Goal: Complete application form

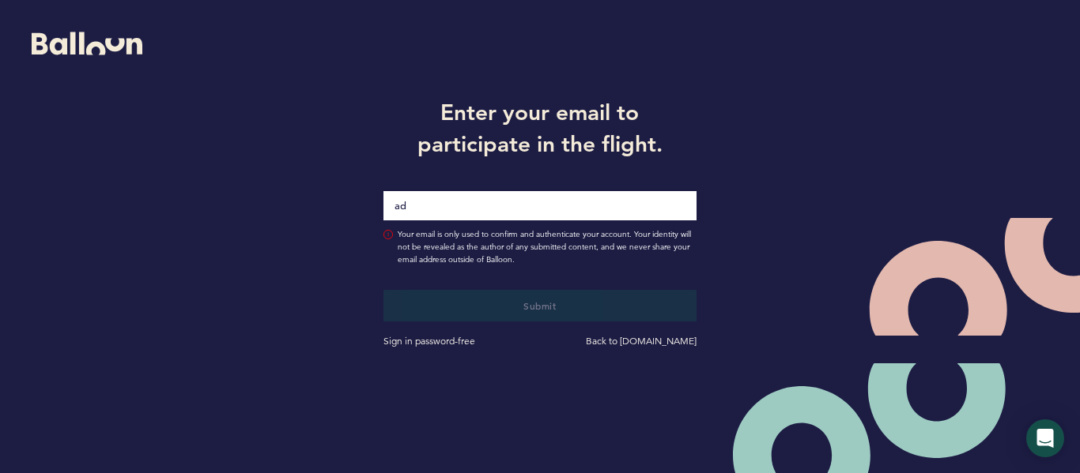
type input "[EMAIL_ADDRESS][DOMAIN_NAME]"
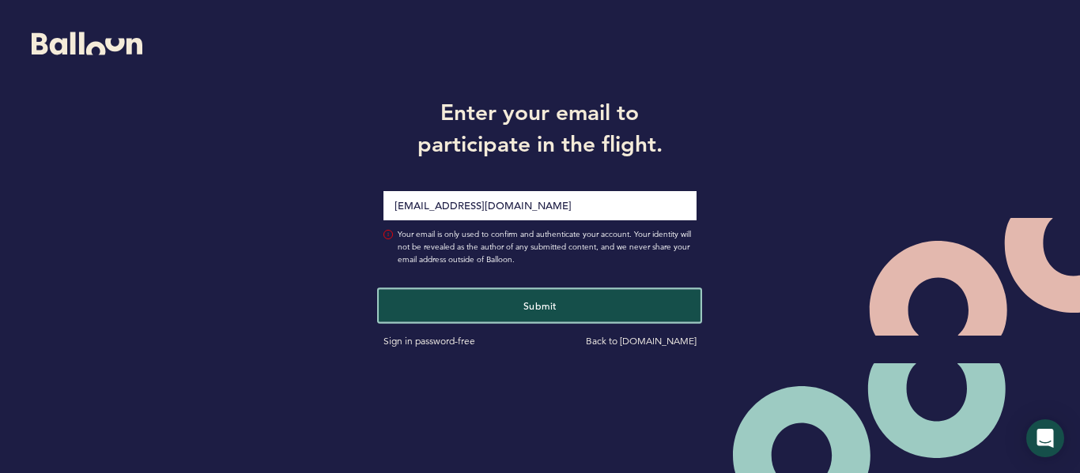
click at [491, 296] on button "Submit" at bounding box center [540, 305] width 322 height 32
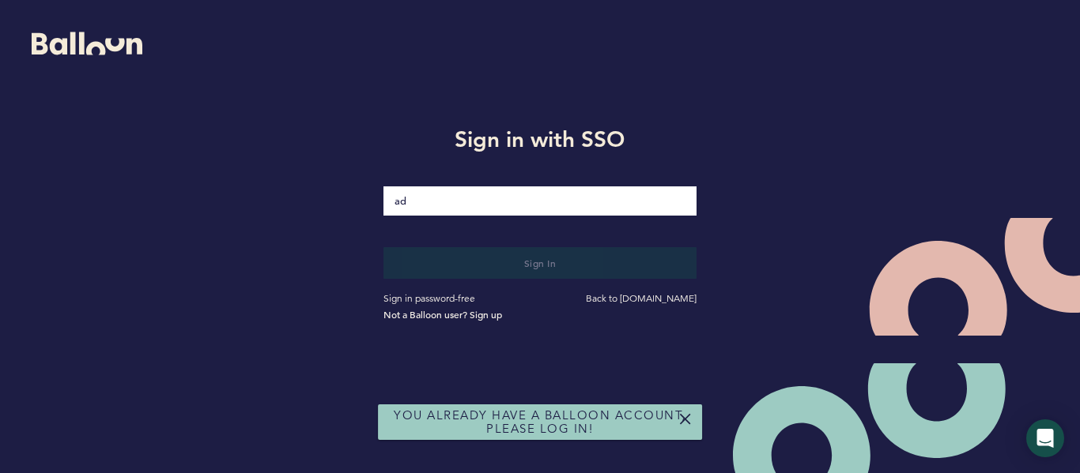
type input "[EMAIL_ADDRESS][DOMAIN_NAME]"
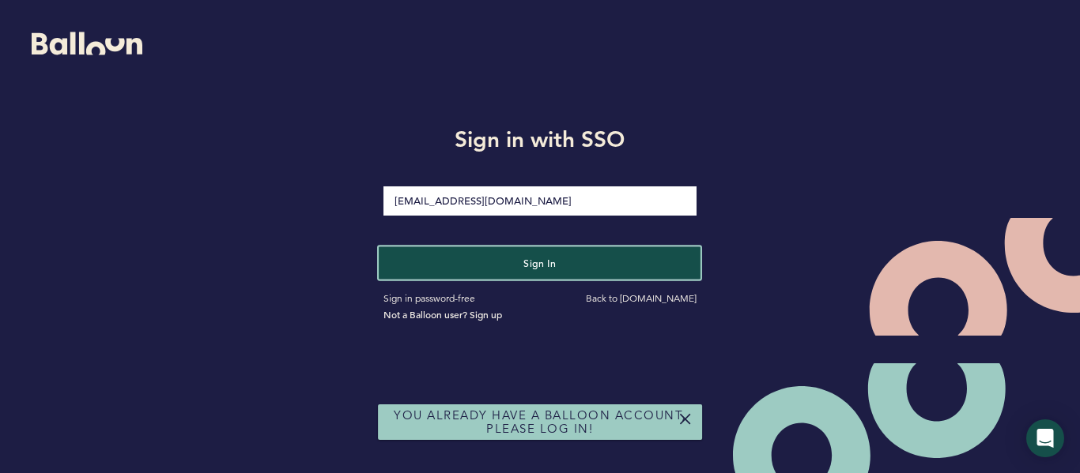
click at [483, 273] on button "Sign in" at bounding box center [540, 263] width 322 height 32
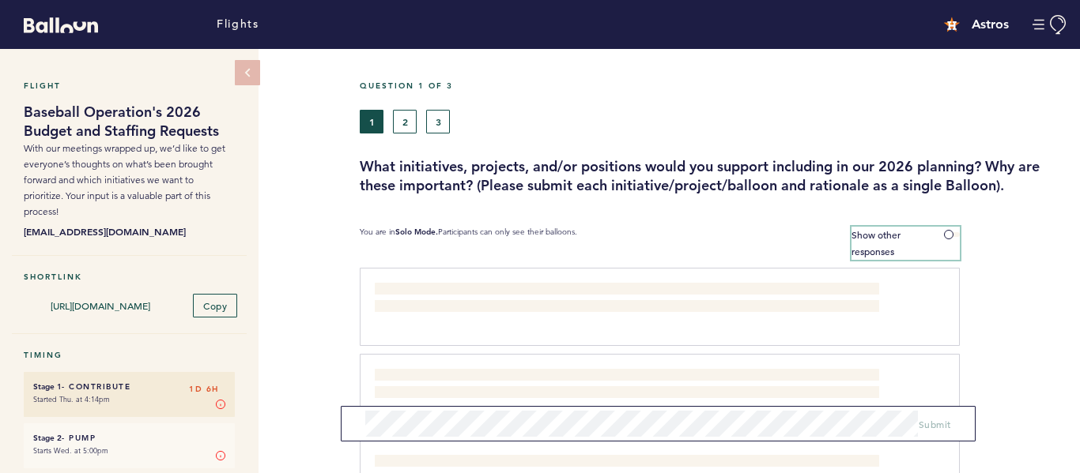
click at [949, 235] on span at bounding box center [952, 234] width 16 height 5
click at [0, 0] on input "Show other responses" at bounding box center [0, 0] width 0 height 0
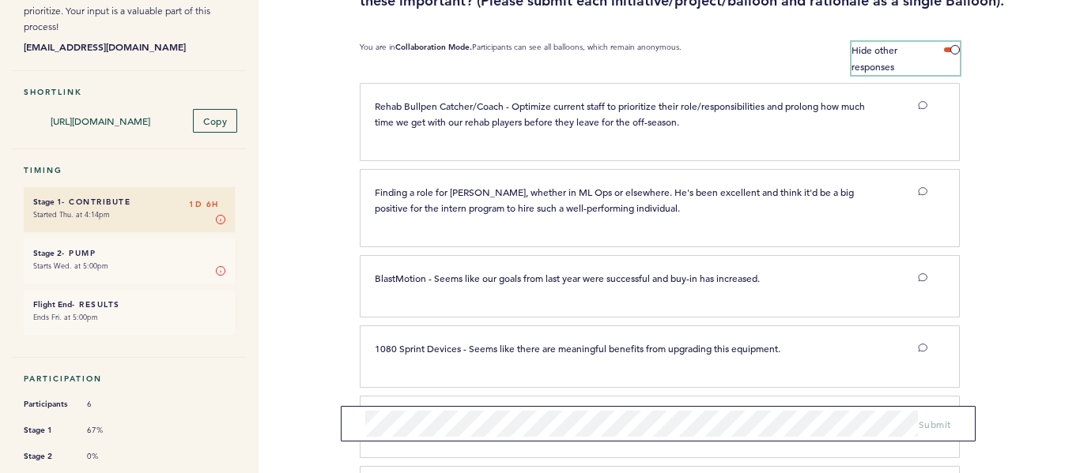
scroll to position [188, 0]
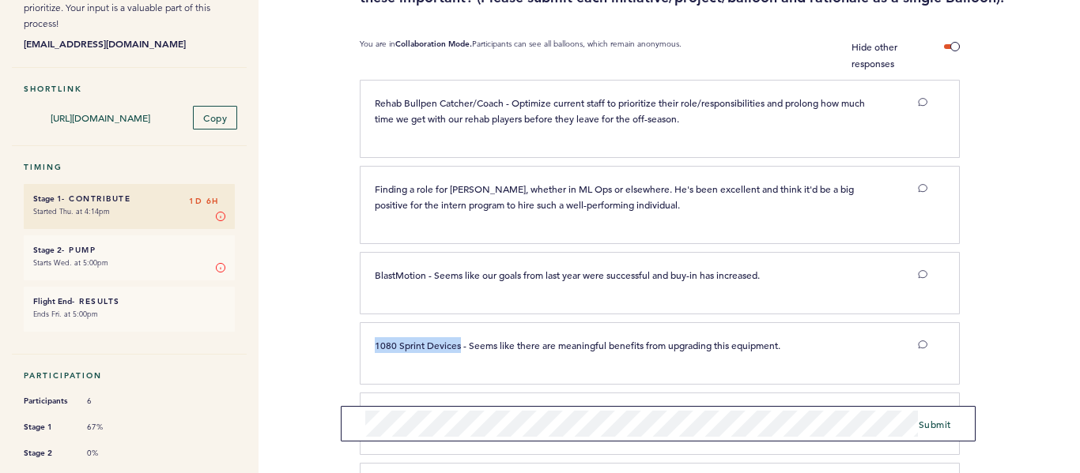
drag, startPoint x: 371, startPoint y: 341, endPoint x: 461, endPoint y: 339, distance: 90.1
click at [461, 339] on div "1080 Sprint Devices - Seems like there are meaningful benefits from upgrading t…" at bounding box center [627, 346] width 528 height 16
copy span "1080 Sprint Devices"
click at [933, 428] on span "Submit" at bounding box center [934, 424] width 32 height 13
click at [944, 428] on span "Submit" at bounding box center [934, 424] width 32 height 13
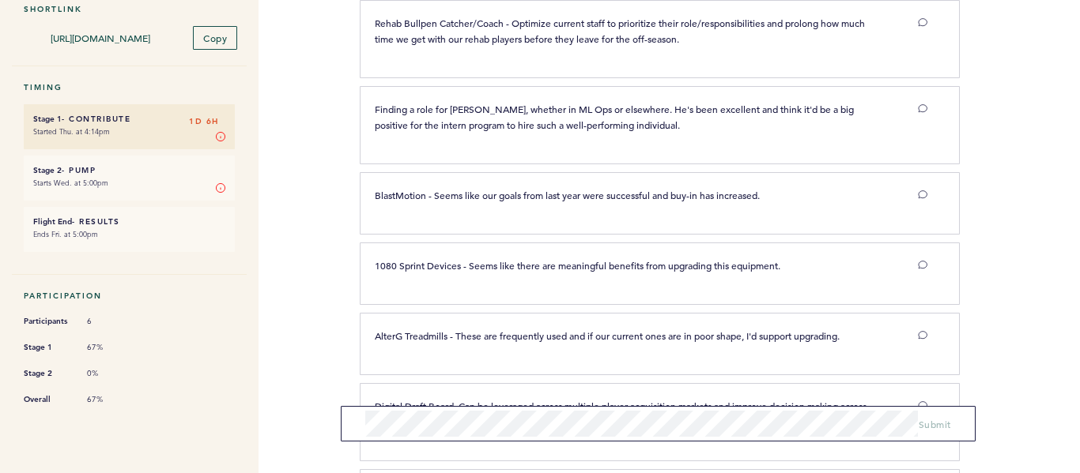
scroll to position [273, 0]
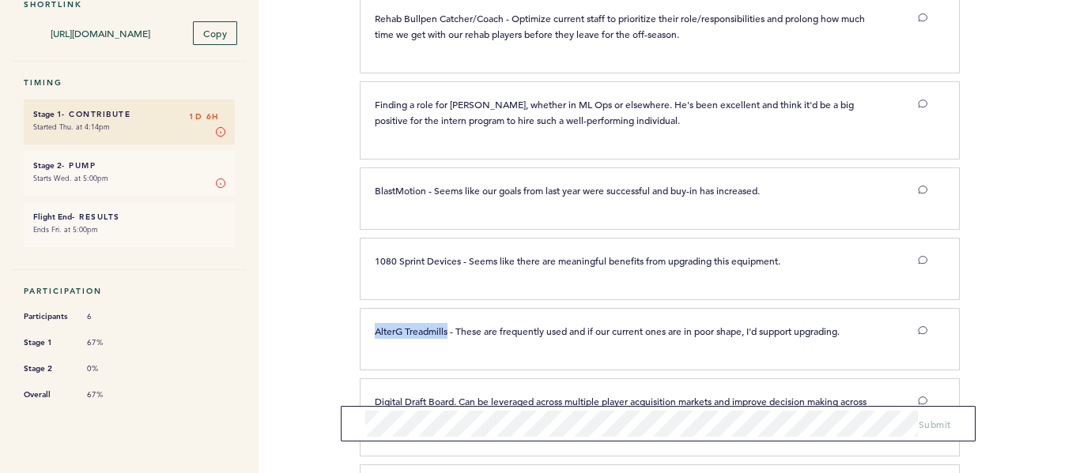
drag, startPoint x: 450, startPoint y: 330, endPoint x: 377, endPoint y: 330, distance: 72.7
click at [377, 330] on span "AlterG Treadmills - These are frequently used and if our current ones are in po…" at bounding box center [607, 331] width 465 height 13
copy span "AlterG Treadmills"
click at [945, 426] on span "Submit" at bounding box center [934, 424] width 32 height 13
drag, startPoint x: 426, startPoint y: 190, endPoint x: 371, endPoint y: 190, distance: 55.3
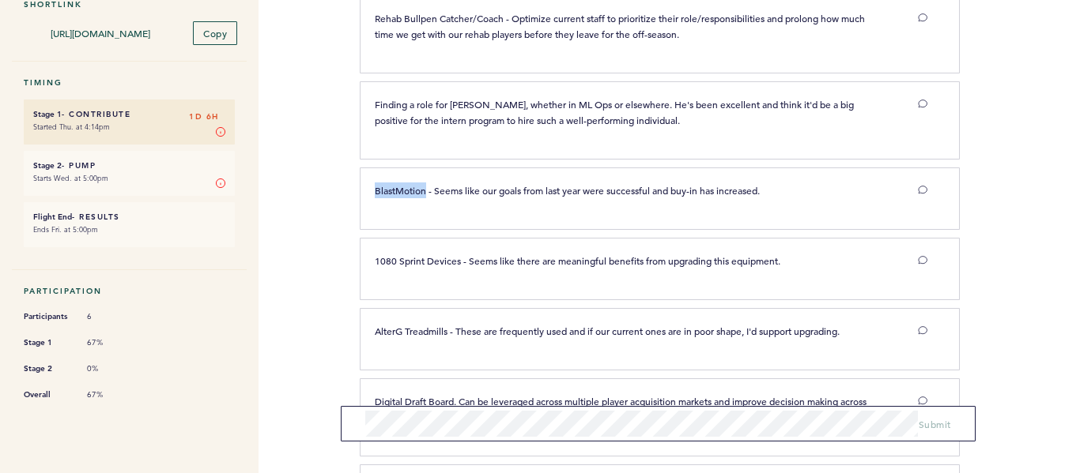
click at [371, 190] on div "BlastMotion - Seems like our goals from last year were successful and buy-in ha…" at bounding box center [627, 191] width 528 height 16
copy span "BlastMotion"
click at [924, 428] on span "Submit" at bounding box center [934, 424] width 32 height 13
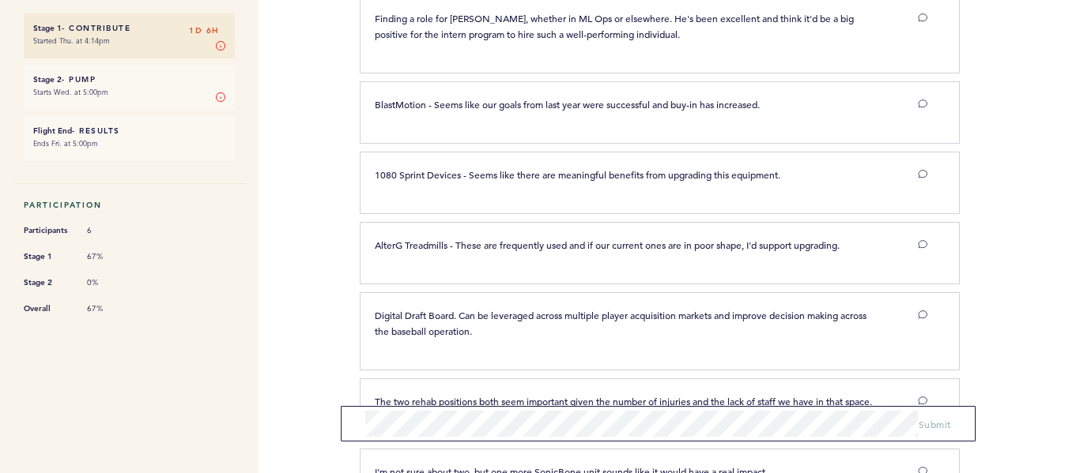
scroll to position [360, 0]
drag, startPoint x: 454, startPoint y: 312, endPoint x: 374, endPoint y: 314, distance: 80.6
click at [374, 314] on div "Digital Draft Board. Can be leveraged across multiple player acquisition market…" at bounding box center [627, 323] width 528 height 32
copy span "Digital Draft Board"
click at [934, 424] on span "Submit" at bounding box center [934, 424] width 32 height 13
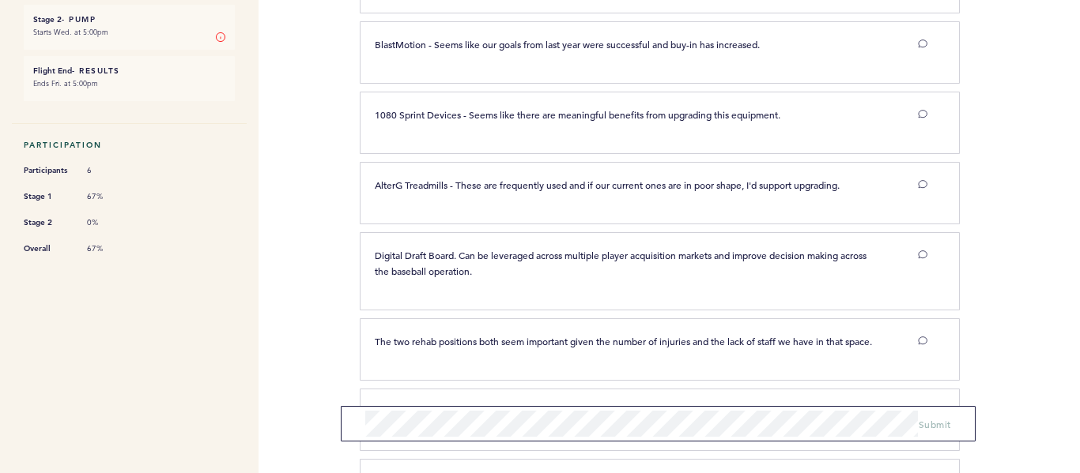
scroll to position [420, 0]
click at [918, 424] on span "Submit" at bounding box center [934, 424] width 32 height 13
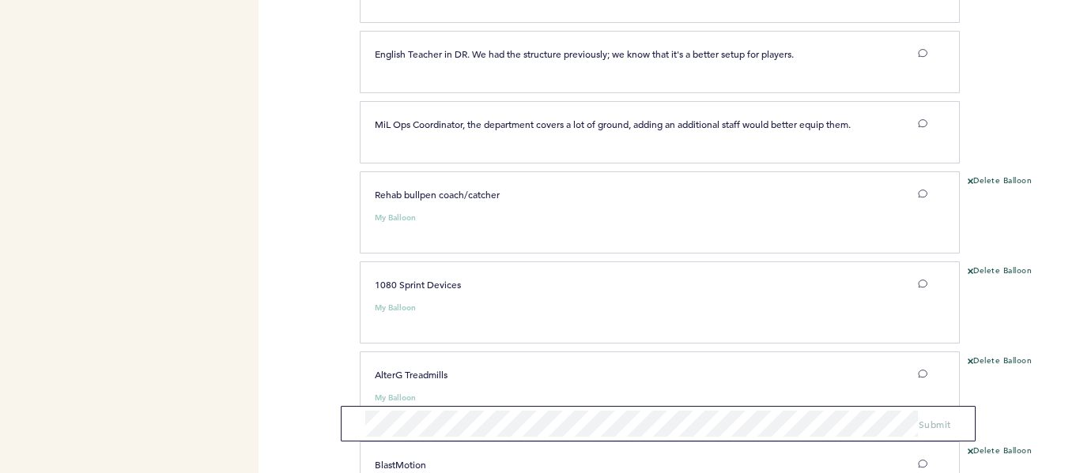
scroll to position [917, 0]
click at [922, 199] on icon at bounding box center [922, 194] width 9 height 9
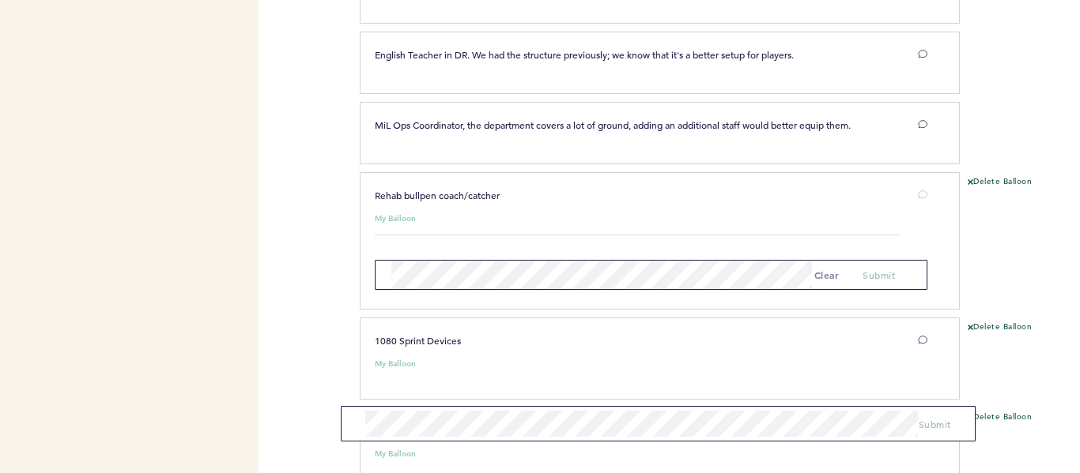
click at [1051, 263] on div "Delete Balloon" at bounding box center [1020, 246] width 120 height 141
click at [321, 266] on div "Flights Astros adecker@astros.com Team Domain: astros Notification Preferences …" at bounding box center [540, 236] width 1080 height 473
click at [996, 132] on div at bounding box center [1020, 139] width 120 height 66
click at [527, 131] on span "MiL Ops Coordinator, the department covers a lot of ground, adding an additiona…" at bounding box center [613, 125] width 476 height 13
click at [828, 283] on button "clear" at bounding box center [826, 275] width 25 height 16
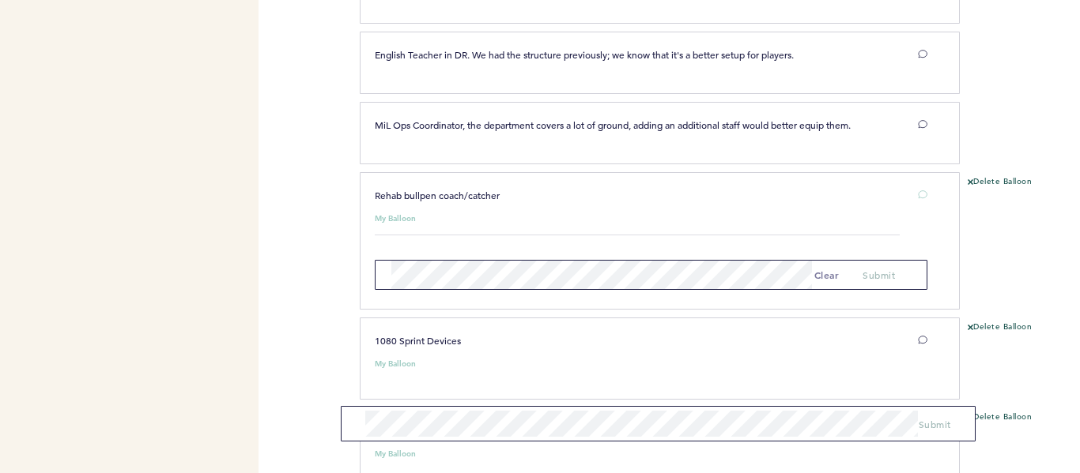
click at [317, 290] on div "Flights Astros adecker@astros.com Team Domain: astros Notification Preferences …" at bounding box center [540, 236] width 1080 height 473
click at [992, 189] on button "Delete Balloon" at bounding box center [999, 182] width 64 height 13
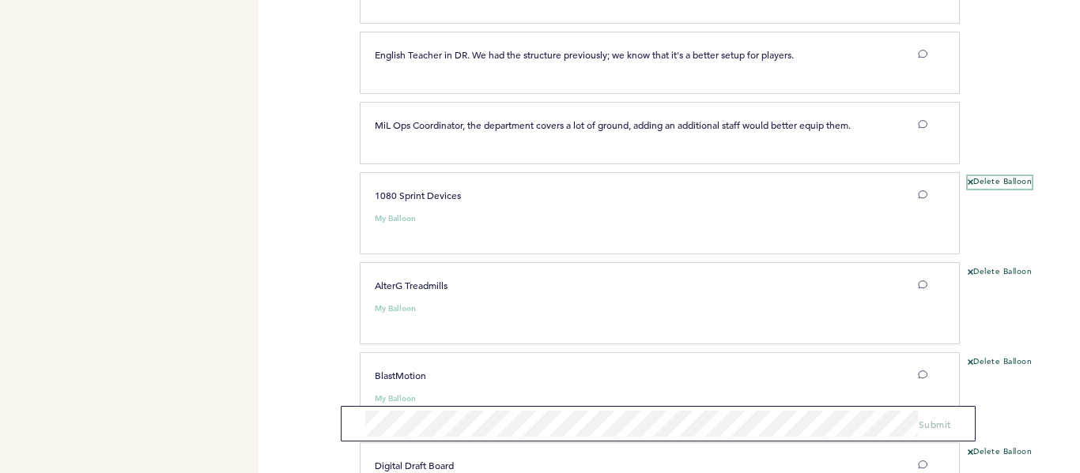
click at [988, 189] on button "Delete Balloon" at bounding box center [999, 182] width 64 height 13
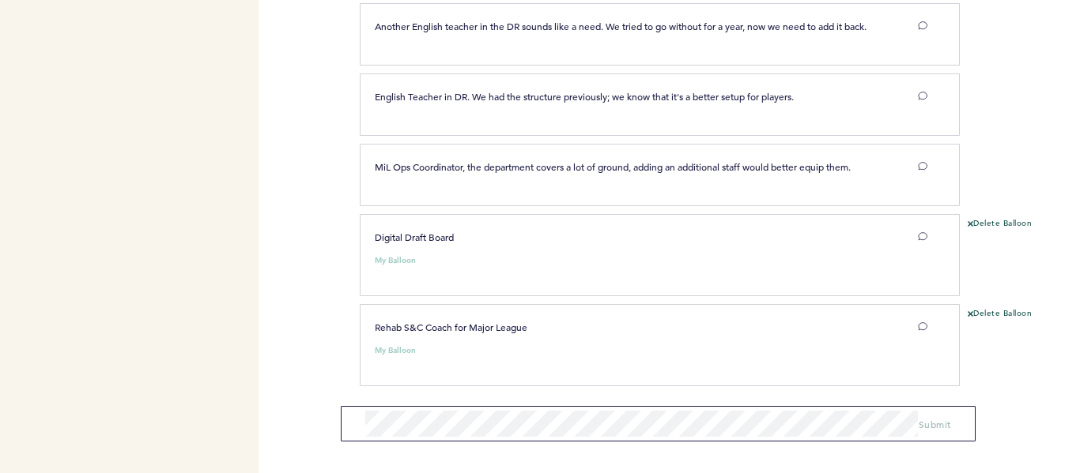
scroll to position [888, 0]
click at [995, 221] on button "Delete Balloon" at bounding box center [999, 224] width 64 height 13
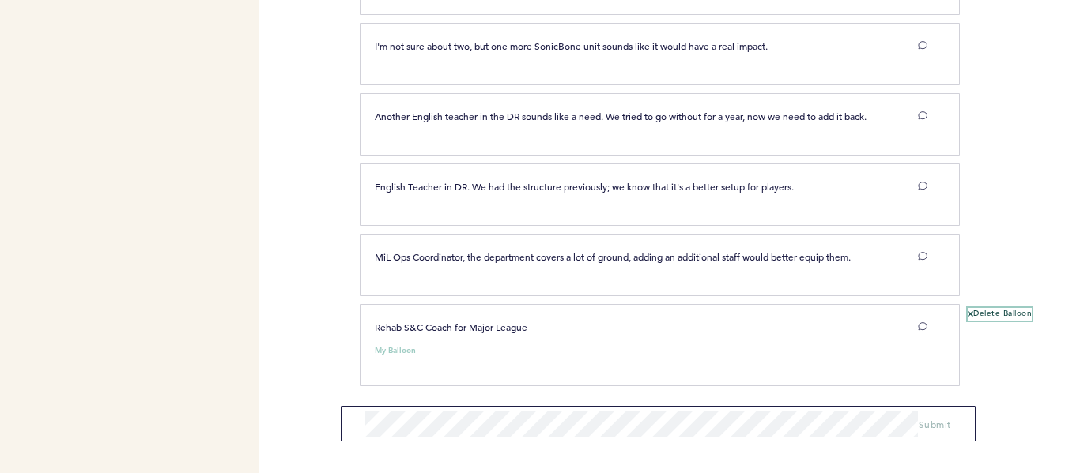
click at [1001, 310] on button "Delete Balloon" at bounding box center [999, 314] width 64 height 13
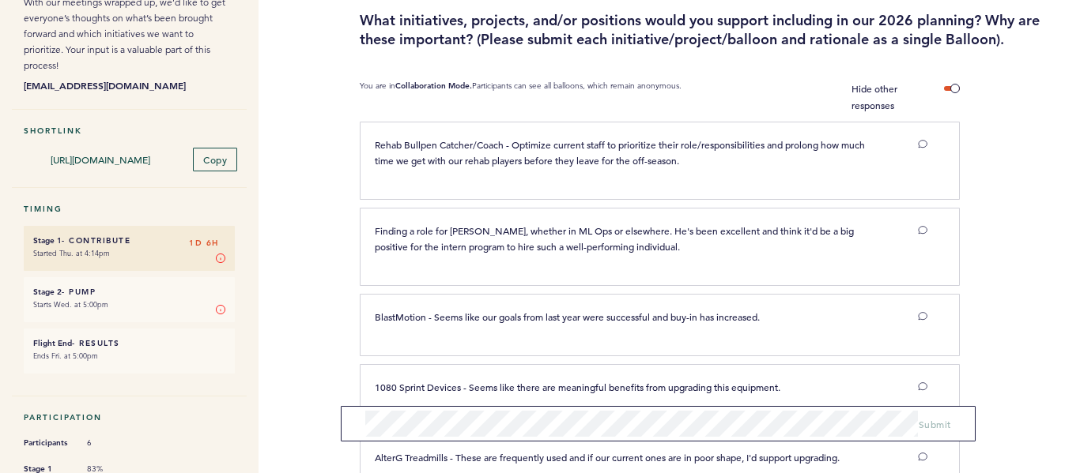
scroll to position [143, 0]
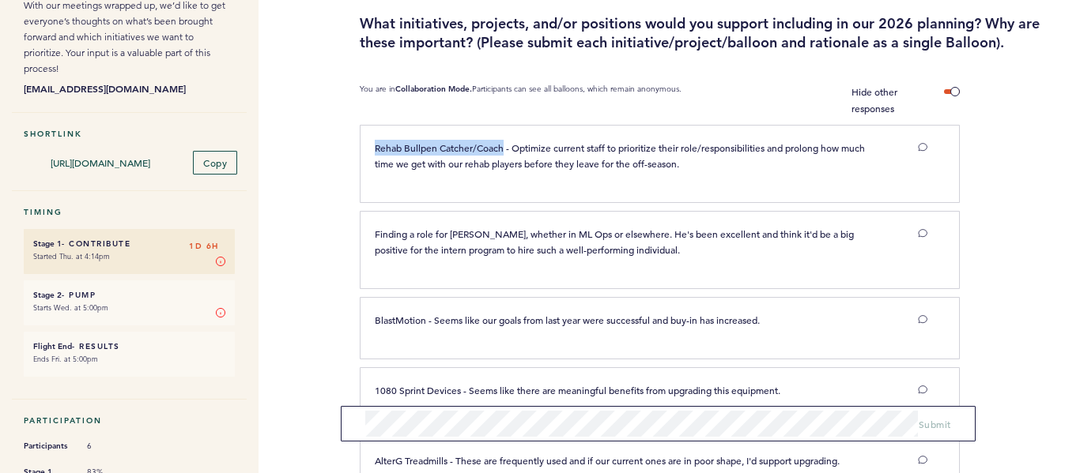
drag, startPoint x: 503, startPoint y: 144, endPoint x: 372, endPoint y: 148, distance: 130.5
click at [372, 148] on div "Rehab Bullpen Catcher/Coach - Optimize current staff to prioritize their role/r…" at bounding box center [627, 156] width 528 height 32
copy span "Rehab Bullpen Catcher/Coach"
click at [944, 424] on button "Submit" at bounding box center [934, 419] width 32 height 16
drag, startPoint x: 462, startPoint y: 387, endPoint x: 363, endPoint y: 388, distance: 98.8
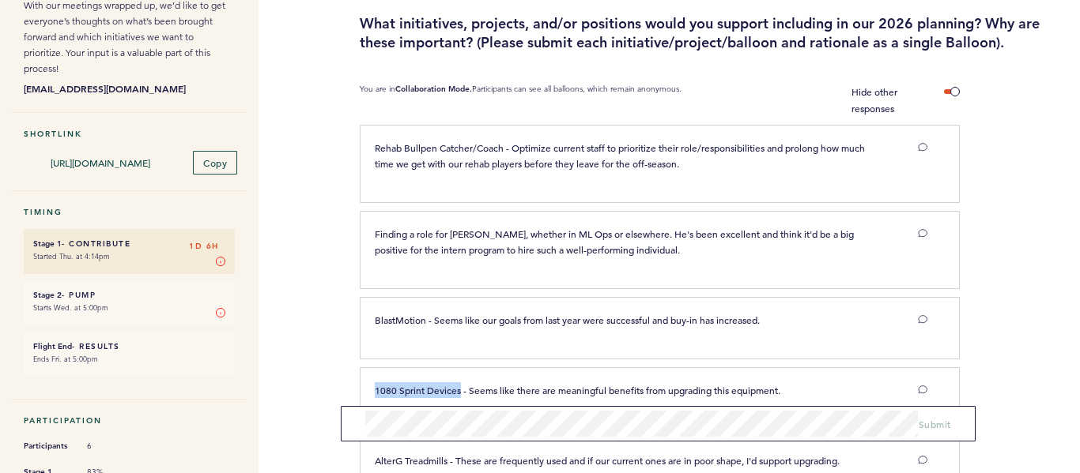
click at [363, 388] on div "1080 Sprint Devices - Seems like there are meaningful benefits from upgrading t…" at bounding box center [627, 391] width 528 height 16
copy span "1080 Sprint Devices"
click at [940, 430] on button "Submit" at bounding box center [934, 425] width 32 height 16
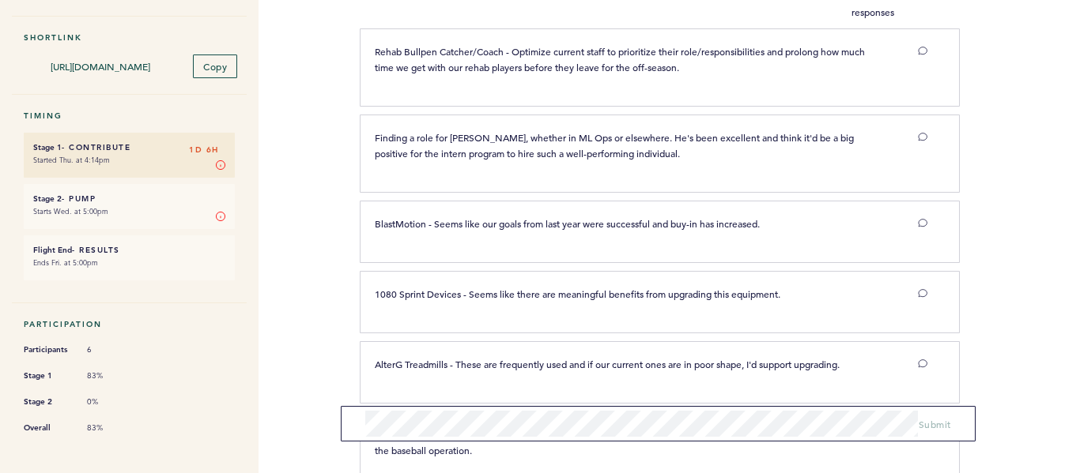
scroll to position [284, 0]
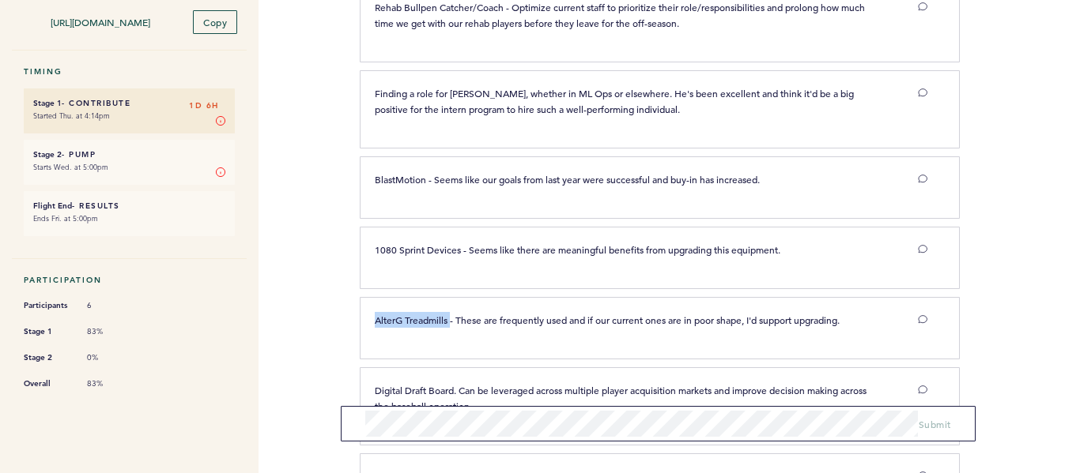
drag, startPoint x: 451, startPoint y: 318, endPoint x: 372, endPoint y: 318, distance: 79.0
click at [372, 318] on div "AlterG Treadmills - These are frequently used and if our current ones are in po…" at bounding box center [627, 320] width 528 height 16
copy span "AlterG Treadmills"
click at [941, 418] on span "Submit" at bounding box center [934, 419] width 32 height 13
drag, startPoint x: 457, startPoint y: 389, endPoint x: 356, endPoint y: 387, distance: 101.2
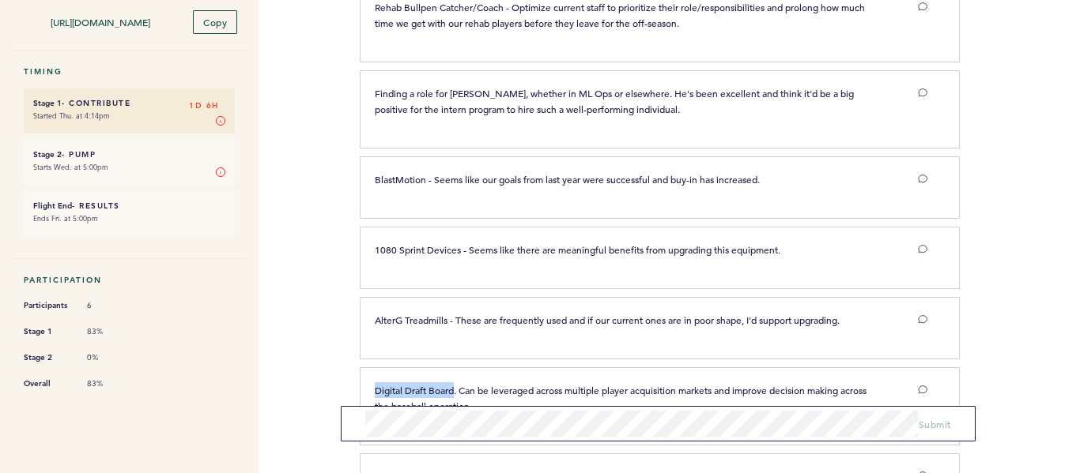
click at [356, 387] on div "Flights Astros adecker@astros.com Team Domain: astros Notification Preferences …" at bounding box center [540, 236] width 1080 height 473
copy span "Digital Draft Board"
click at [927, 423] on span "Submit" at bounding box center [934, 424] width 32 height 13
drag, startPoint x: 426, startPoint y: 179, endPoint x: 345, endPoint y: 179, distance: 81.4
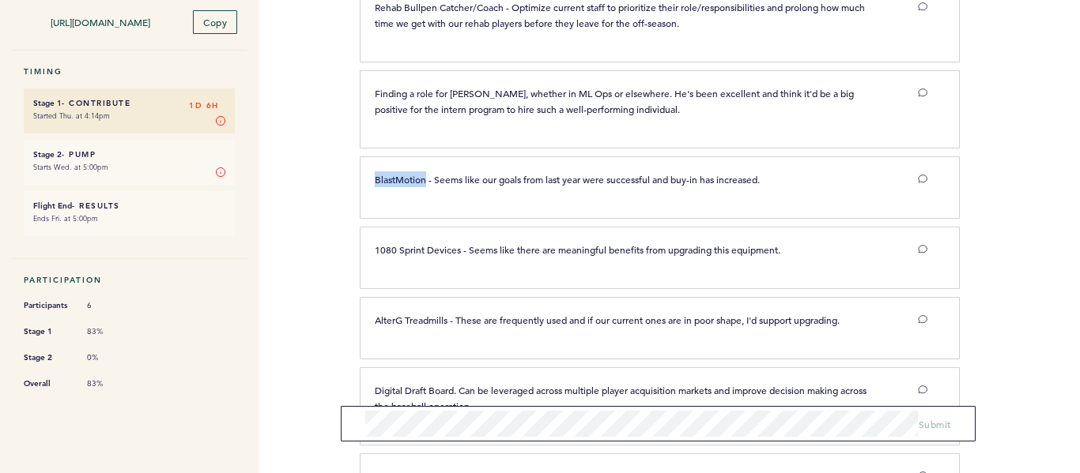
copy span "BlastMotion"
click at [930, 421] on span "Submit" at bounding box center [934, 424] width 32 height 13
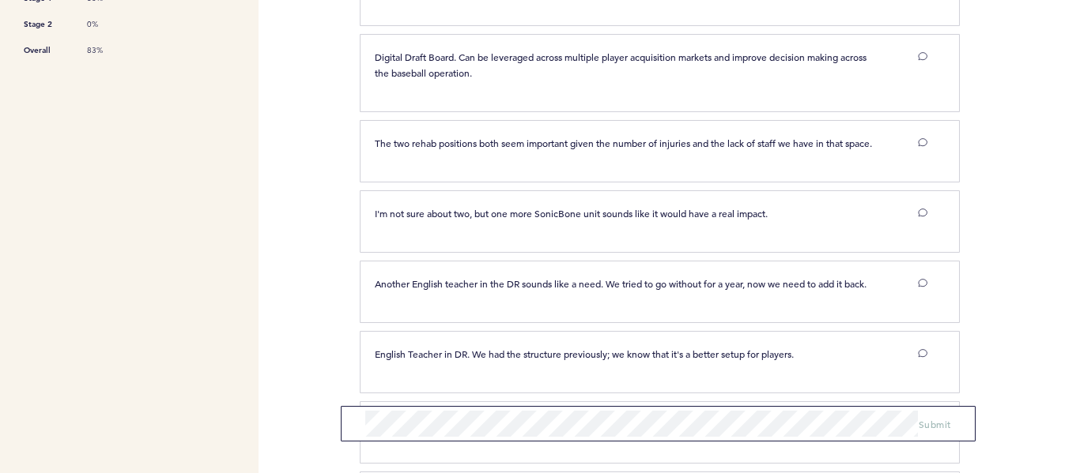
scroll to position [618, 0]
click at [921, 424] on span "Submit" at bounding box center [934, 419] width 32 height 13
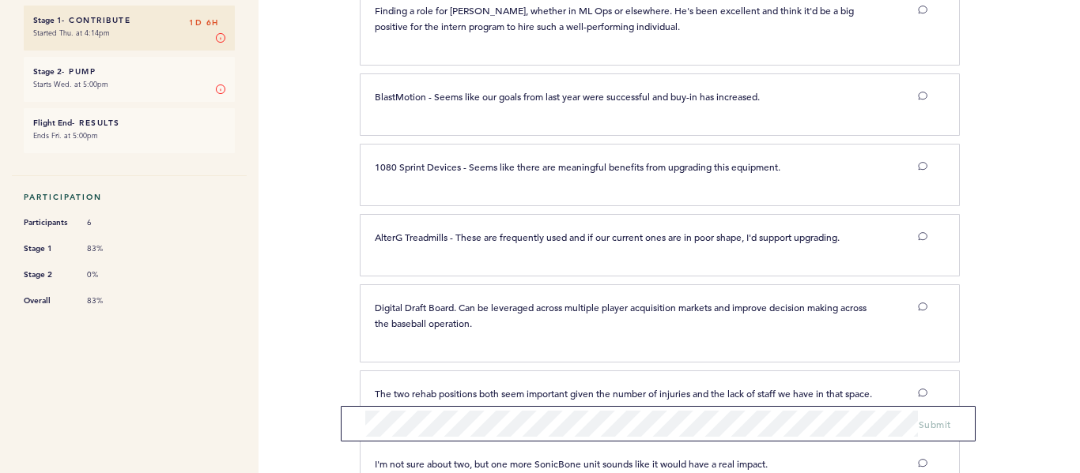
scroll to position [366, 0]
click at [929, 424] on span "Submit" at bounding box center [934, 424] width 32 height 13
click at [924, 420] on span "Submit" at bounding box center [934, 419] width 32 height 13
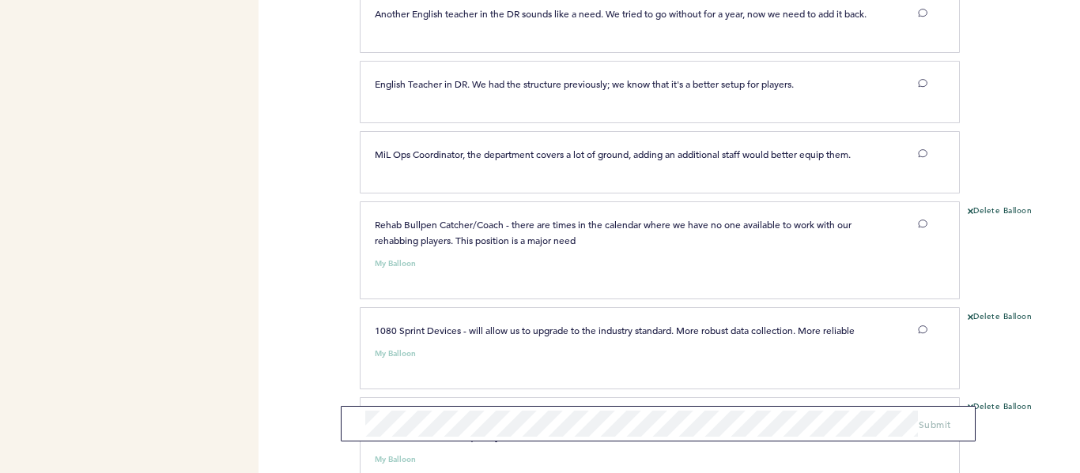
scroll to position [872, 0]
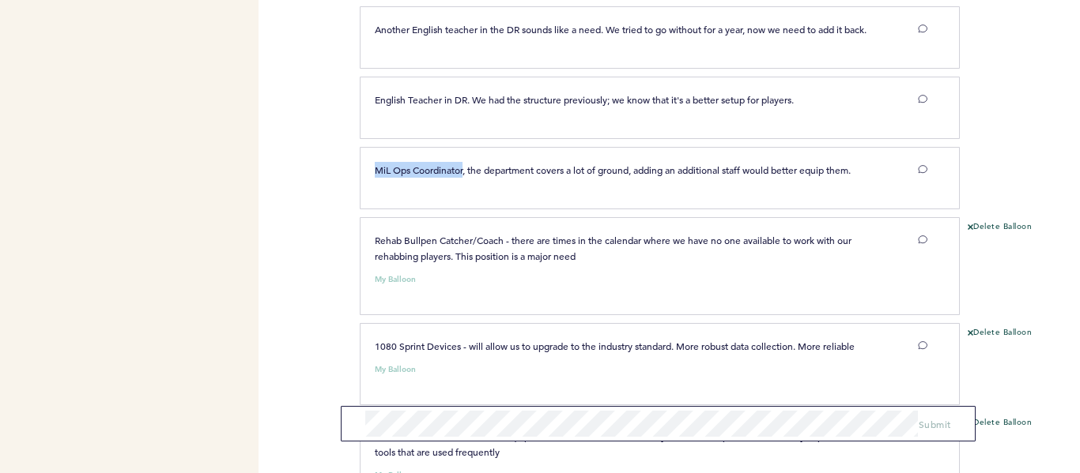
drag, startPoint x: 465, startPoint y: 185, endPoint x: 368, endPoint y: 190, distance: 96.6
click at [368, 178] on div "MiL Ops Coordinator, the department covers a lot of ground, adding an additiona…" at bounding box center [627, 170] width 528 height 16
copy span "MiL Ops Coordinator"
click at [937, 422] on span "Submit" at bounding box center [934, 419] width 32 height 13
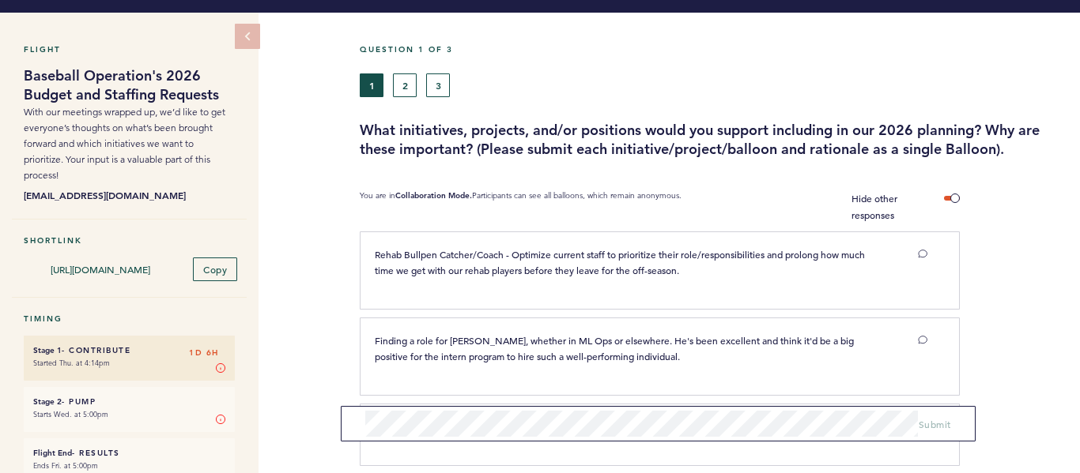
scroll to position [0, 0]
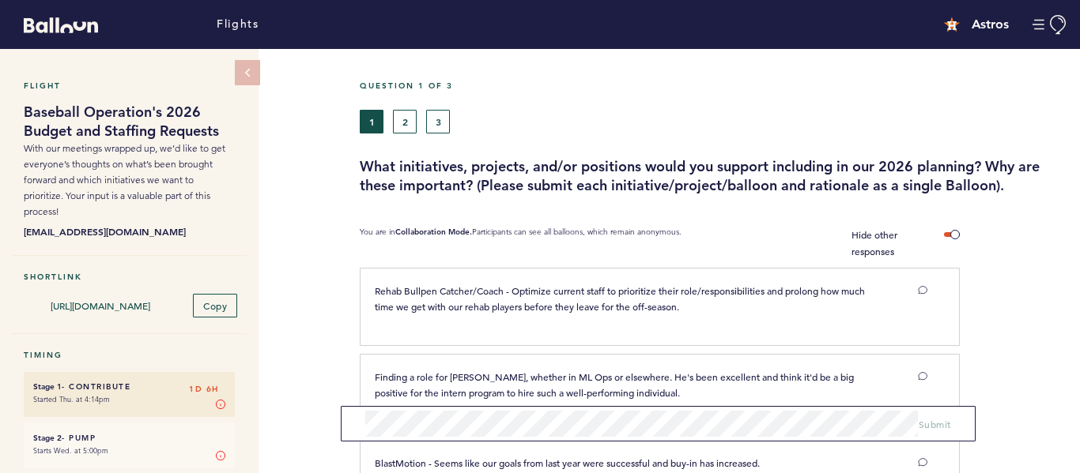
click at [407, 85] on h5 "Question 1 of 3" at bounding box center [714, 86] width 708 height 10
click at [403, 83] on h5 "Question 1 of 3" at bounding box center [714, 86] width 708 height 10
click at [409, 121] on button "2" at bounding box center [405, 122] width 24 height 24
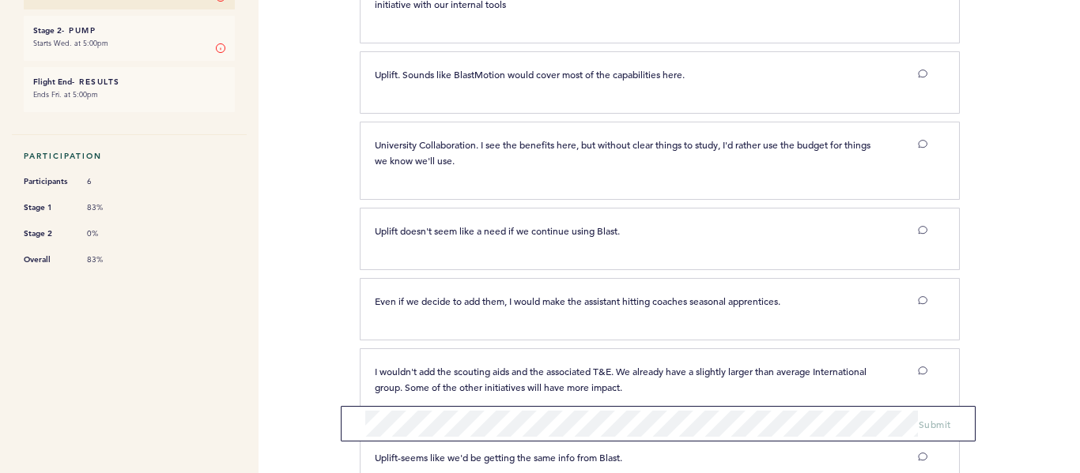
scroll to position [412, 0]
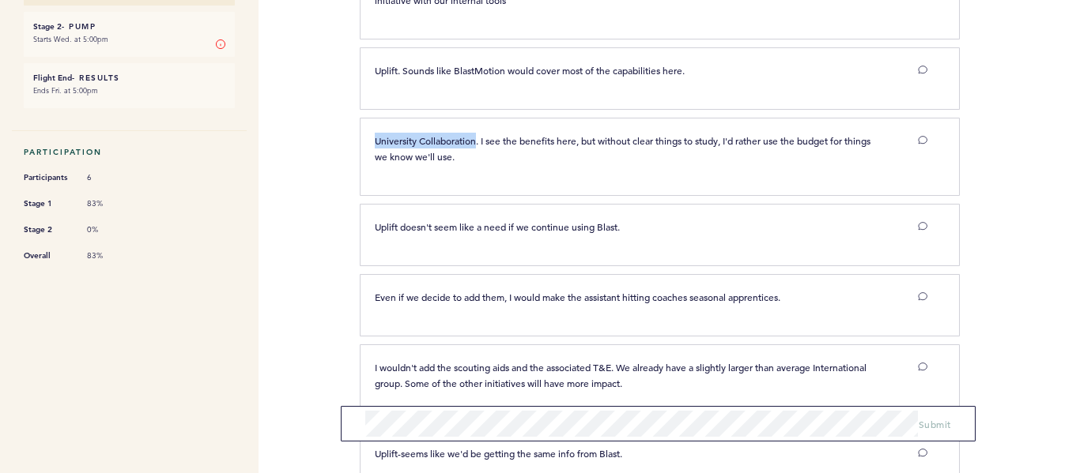
drag, startPoint x: 476, startPoint y: 140, endPoint x: 372, endPoint y: 141, distance: 103.6
click at [372, 141] on div "University Collaboration. I see the benefits here, but without clear things to …" at bounding box center [627, 149] width 528 height 32
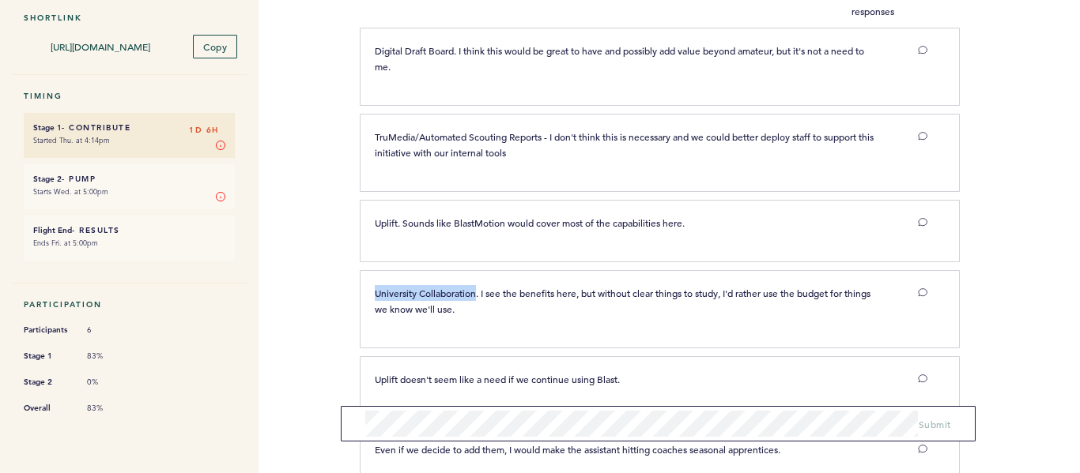
scroll to position [260, 0]
click at [924, 424] on span "Submit" at bounding box center [934, 424] width 32 height 13
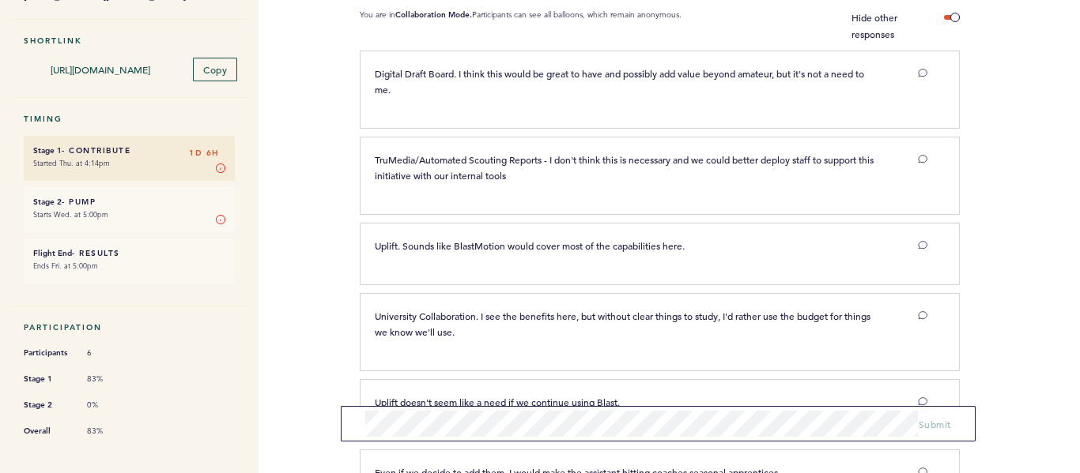
scroll to position [236, 0]
drag, startPoint x: 403, startPoint y: 243, endPoint x: 368, endPoint y: 243, distance: 35.6
click at [368, 243] on div "Uplift. Sounds like BlastMotion would cover most of the capabilities here." at bounding box center [627, 247] width 528 height 16
click at [942, 429] on span "Submit" at bounding box center [934, 424] width 32 height 13
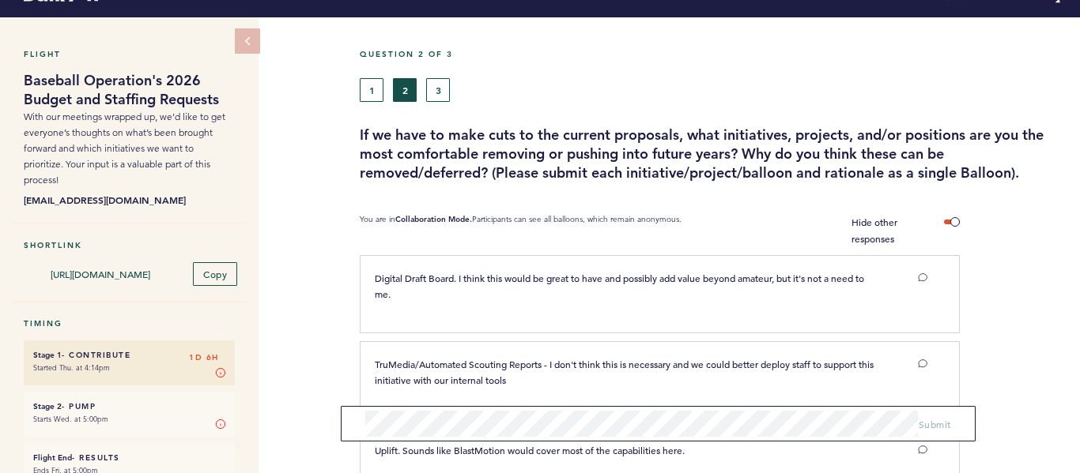
scroll to position [0, 0]
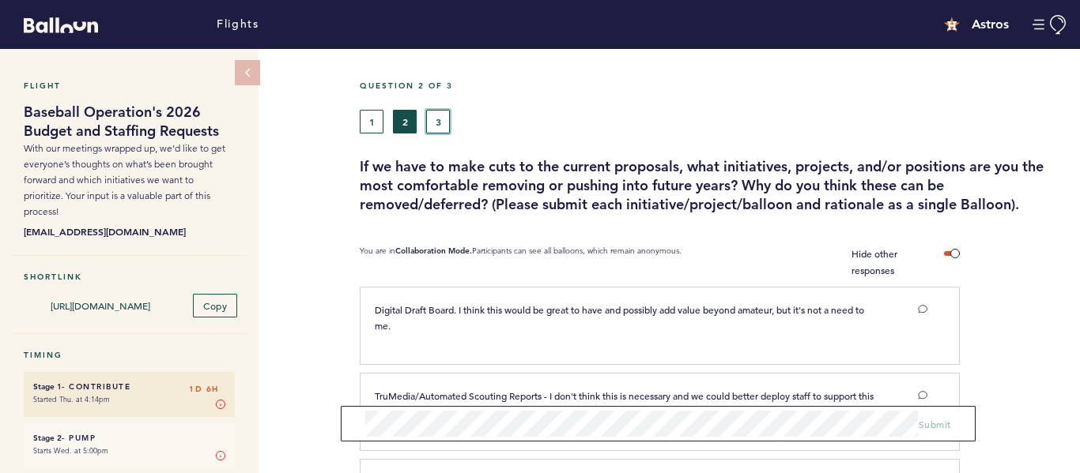
click at [435, 119] on button "3" at bounding box center [438, 122] width 24 height 24
